Goal: Information Seeking & Learning: Learn about a topic

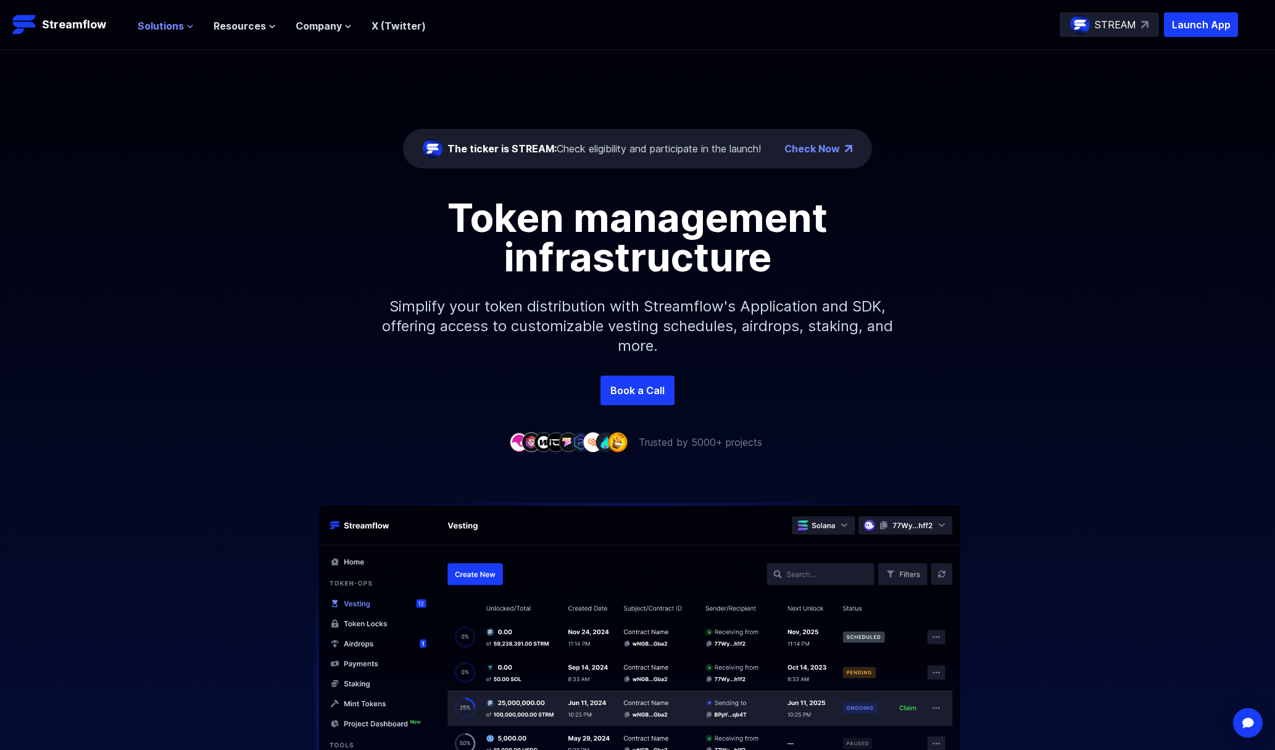
click at [157, 25] on span "Solutions" at bounding box center [161, 26] width 46 height 15
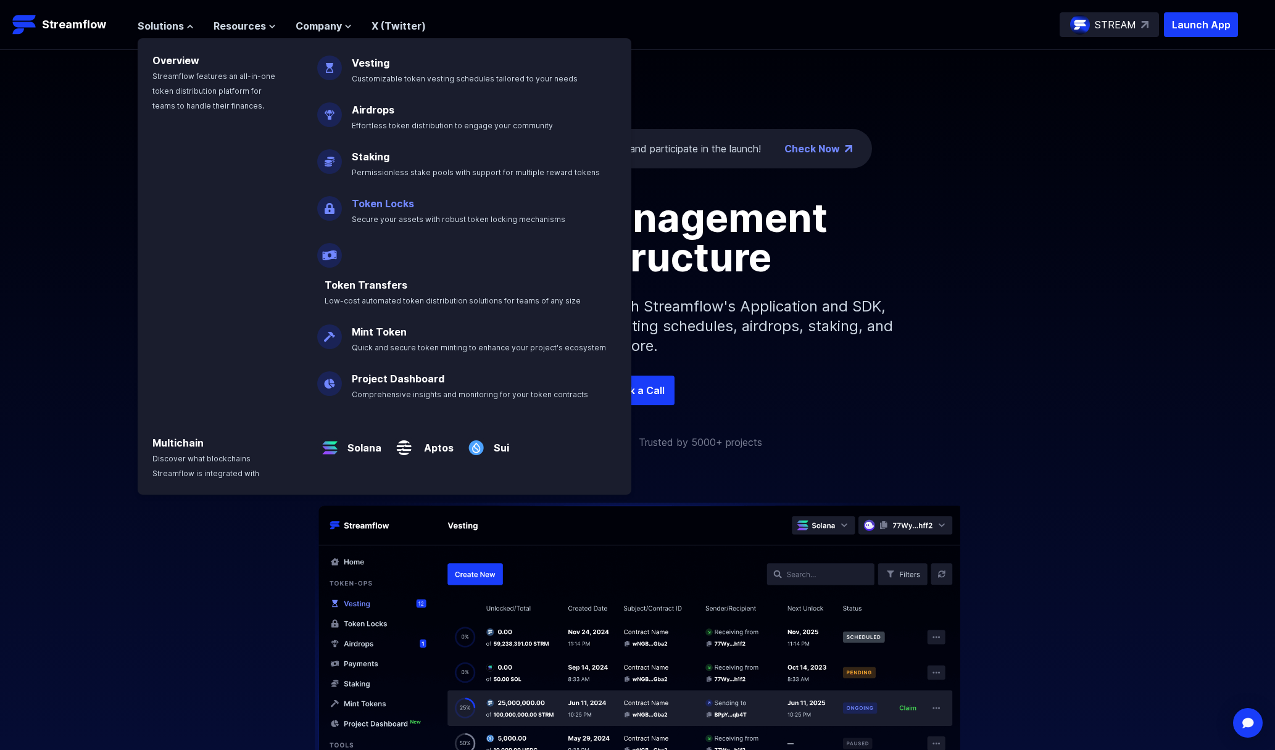
click at [383, 202] on link "Token Locks" at bounding box center [383, 203] width 62 height 12
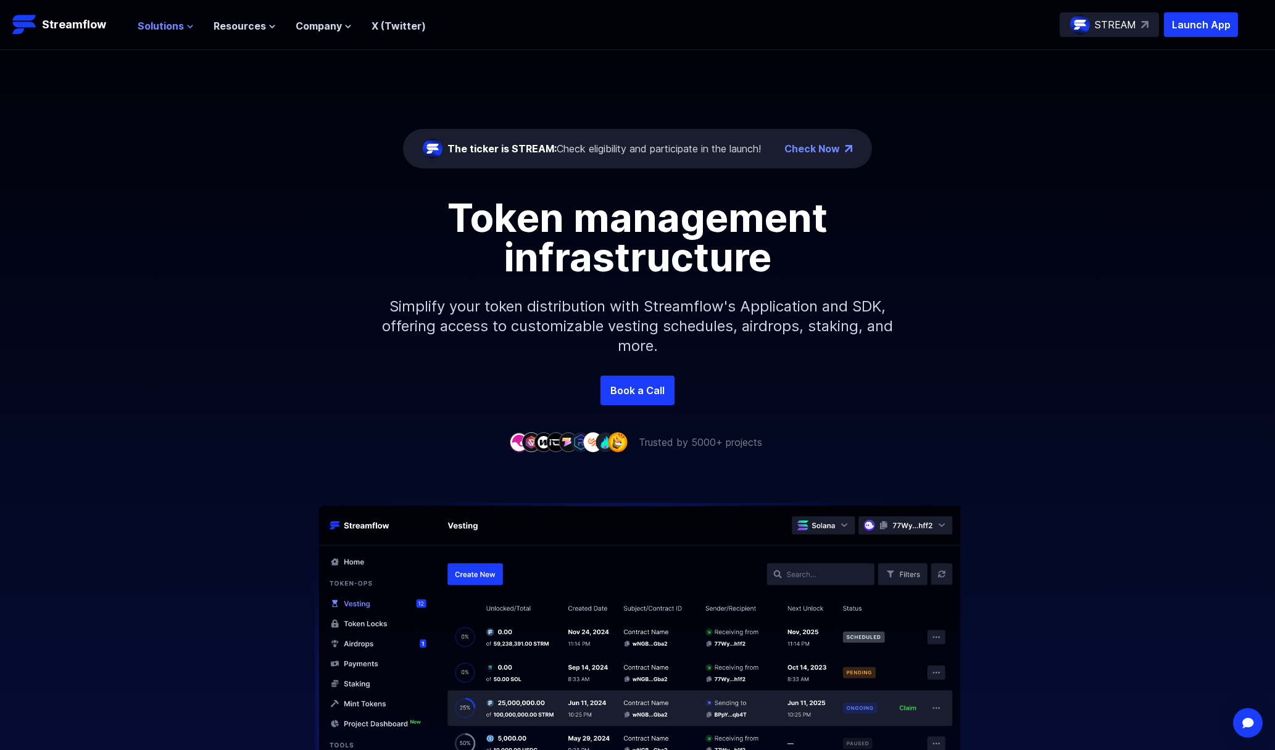
click at [165, 24] on span "Solutions" at bounding box center [161, 26] width 46 height 15
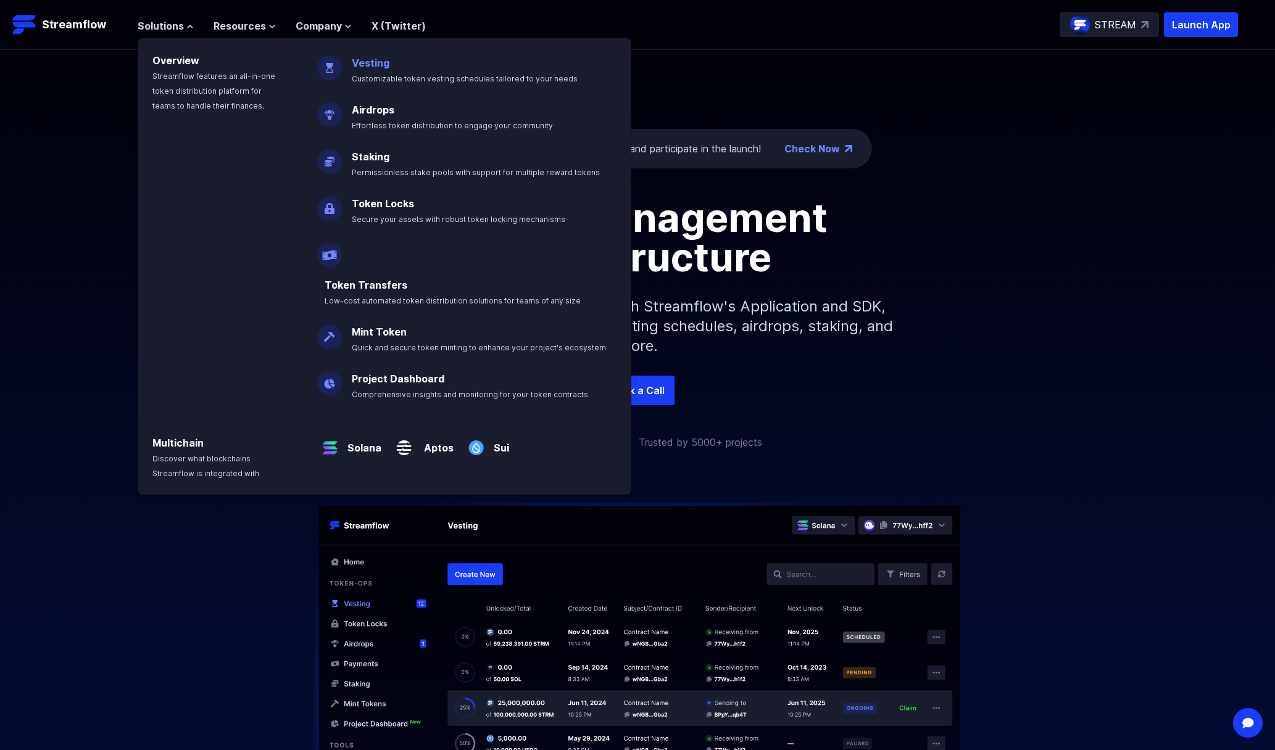
click at [368, 67] on link "Vesting" at bounding box center [371, 63] width 38 height 12
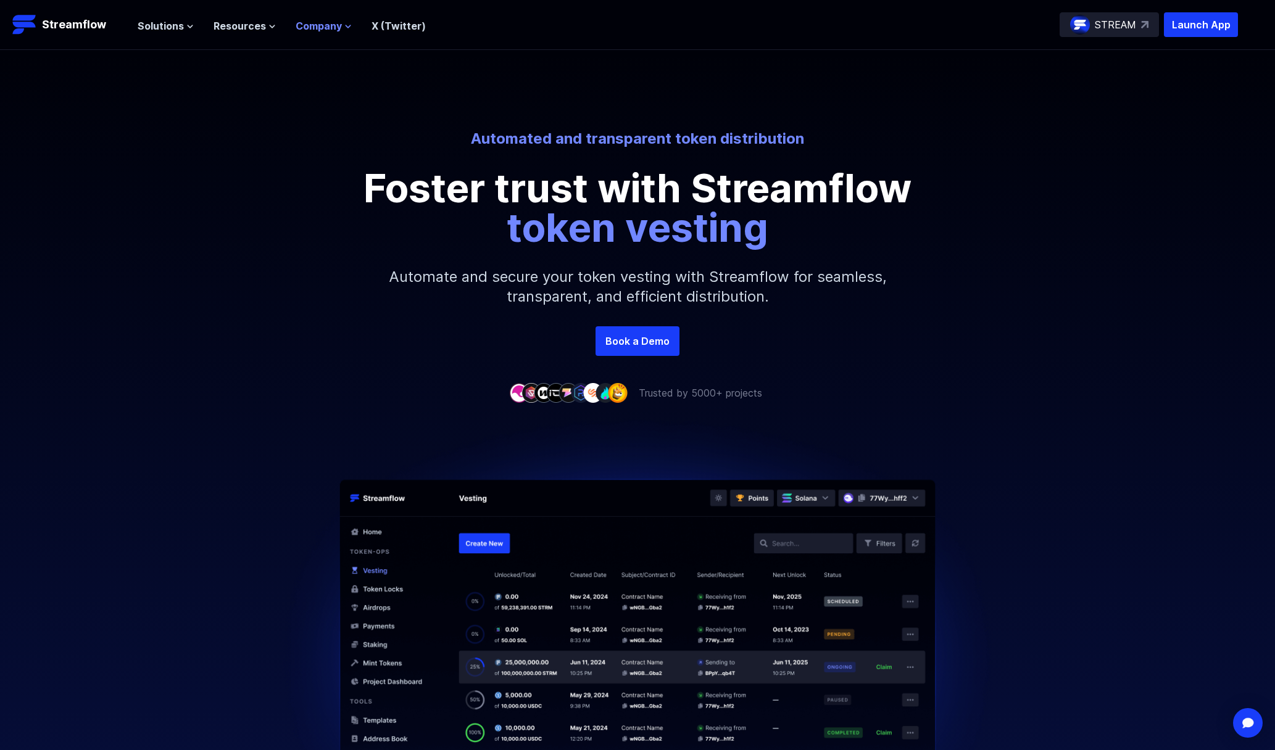
click at [305, 25] on span "Company" at bounding box center [319, 26] width 46 height 15
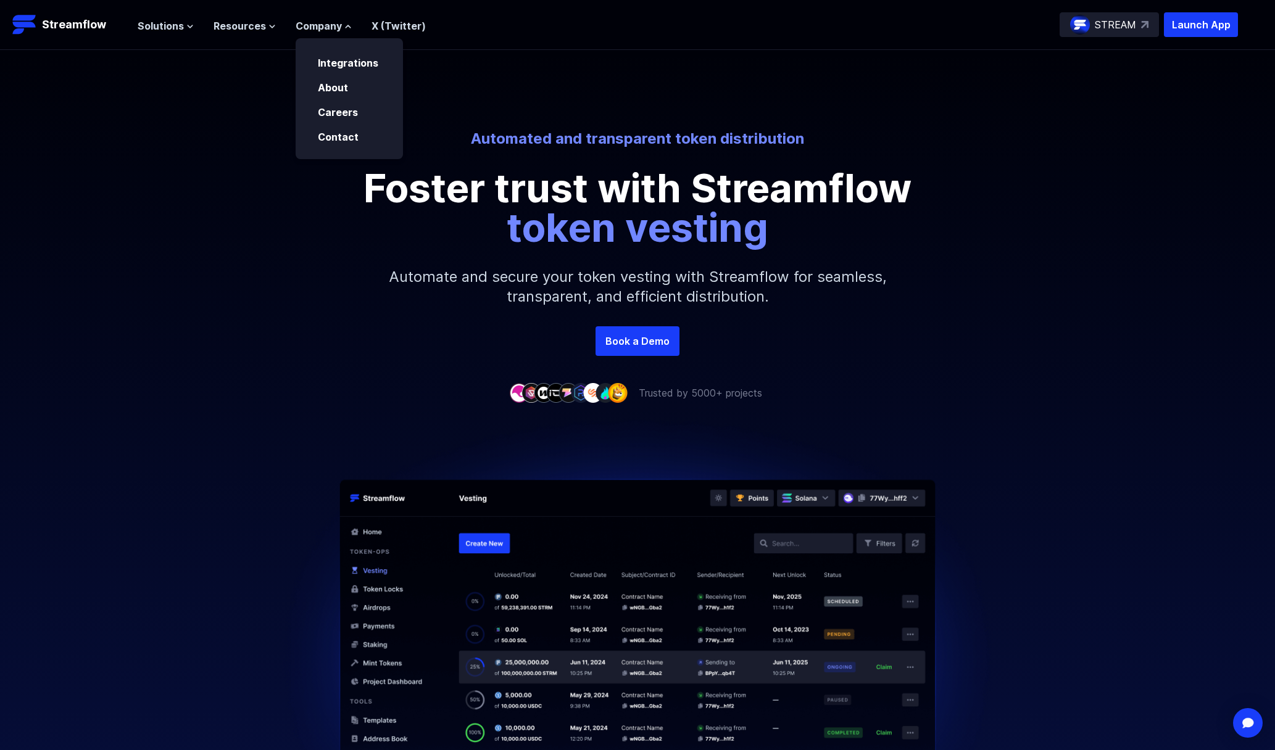
drag, startPoint x: 156, startPoint y: 101, endPoint x: 170, endPoint y: 81, distance: 24.3
click at [156, 99] on div "Automated and transparent token distribution Foster trust with Streamflow token…" at bounding box center [637, 188] width 1275 height 276
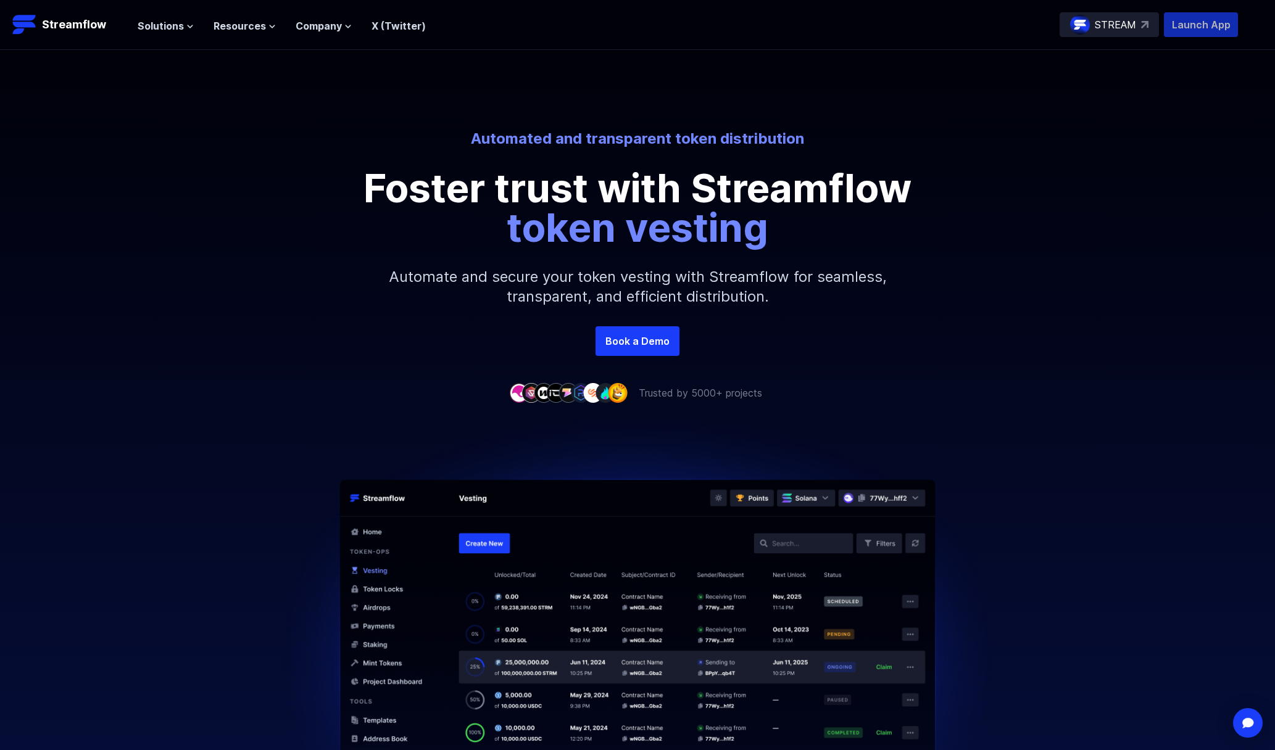
click at [1208, 25] on p "Launch App" at bounding box center [1201, 24] width 74 height 25
